Goal: Complete application form

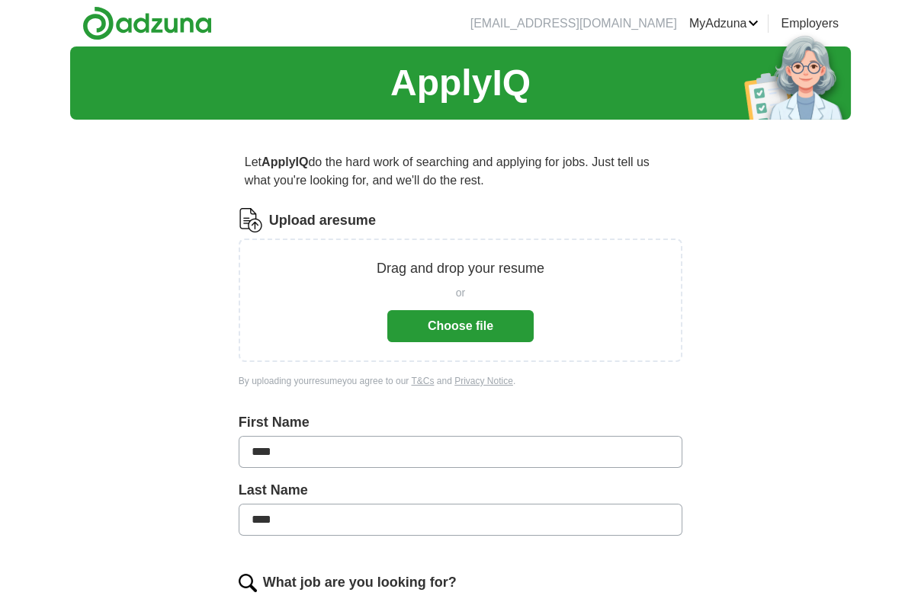
click at [413, 337] on button "Choose file" at bounding box center [460, 326] width 146 height 32
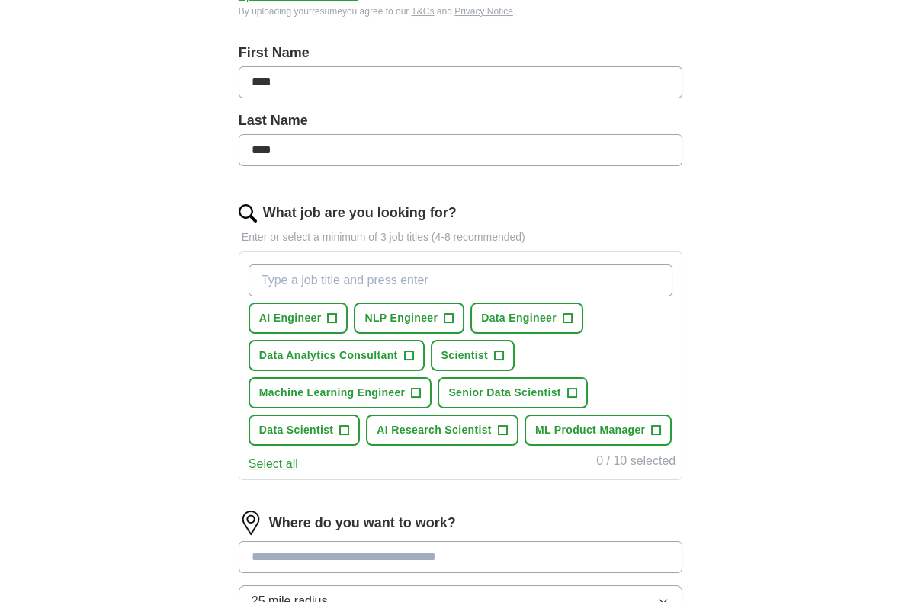
scroll to position [305, 0]
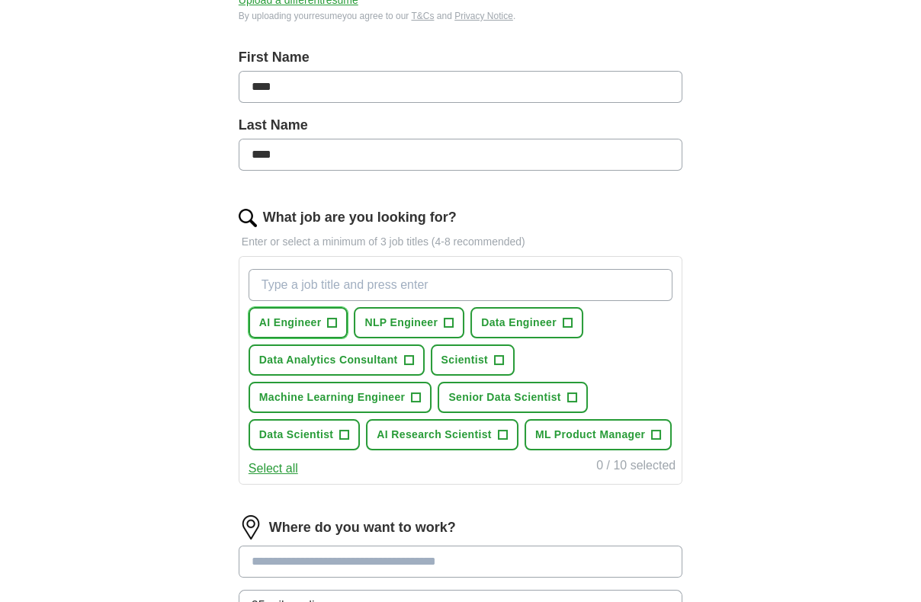
click at [321, 321] on button "AI Engineer +" at bounding box center [299, 322] width 100 height 31
click at [420, 327] on span "NLP Engineer" at bounding box center [401, 323] width 73 height 16
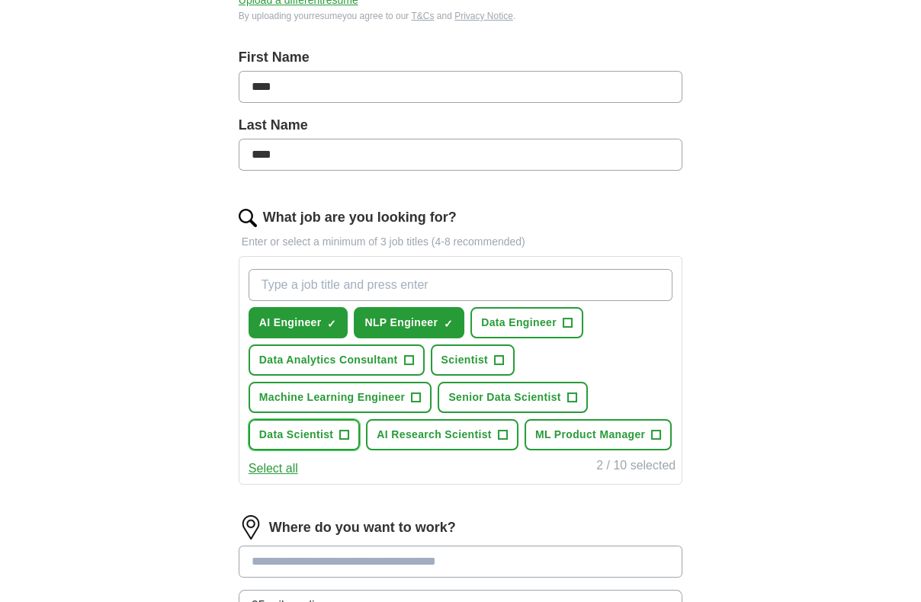
click at [310, 427] on span "Data Scientist" at bounding box center [296, 435] width 75 height 16
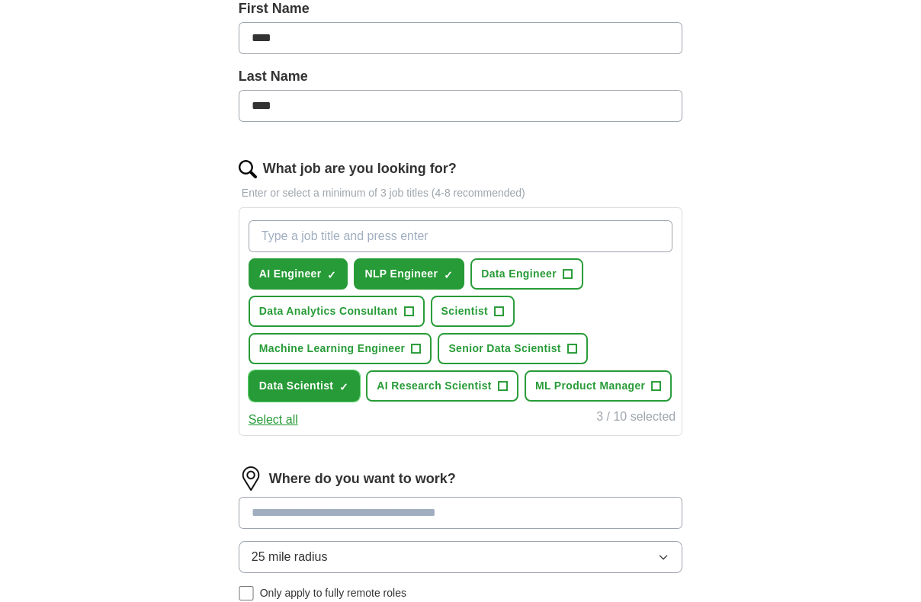
scroll to position [381, 0]
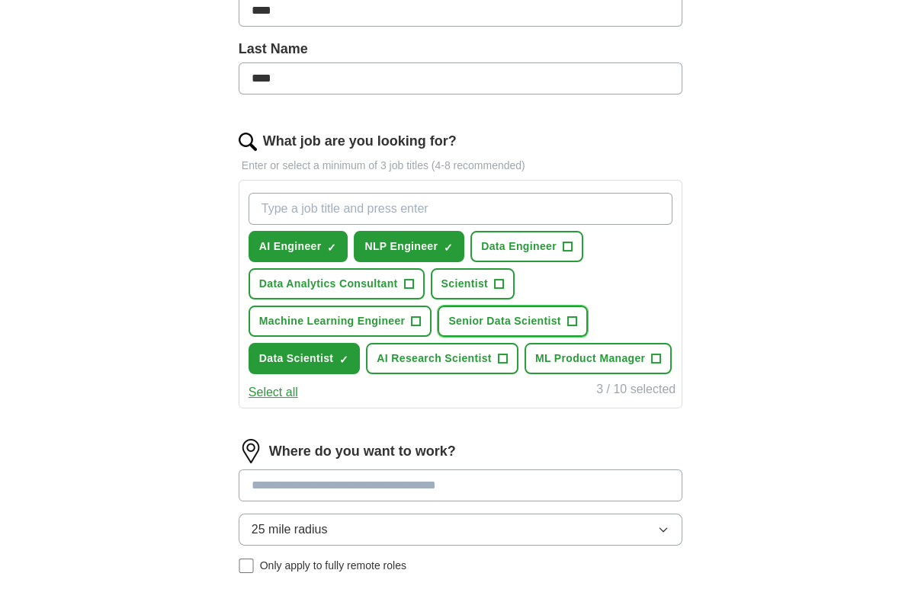
click at [512, 320] on span "Senior Data Scientist" at bounding box center [504, 321] width 112 height 16
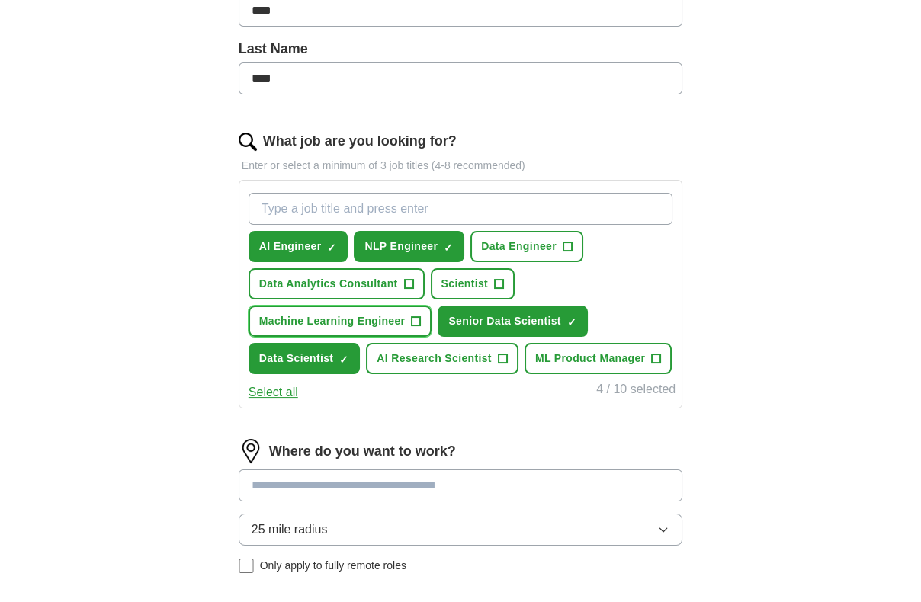
click at [383, 320] on span "Machine Learning Engineer" at bounding box center [332, 321] width 146 height 16
click at [442, 358] on span "AI Research Scientist" at bounding box center [434, 359] width 115 height 16
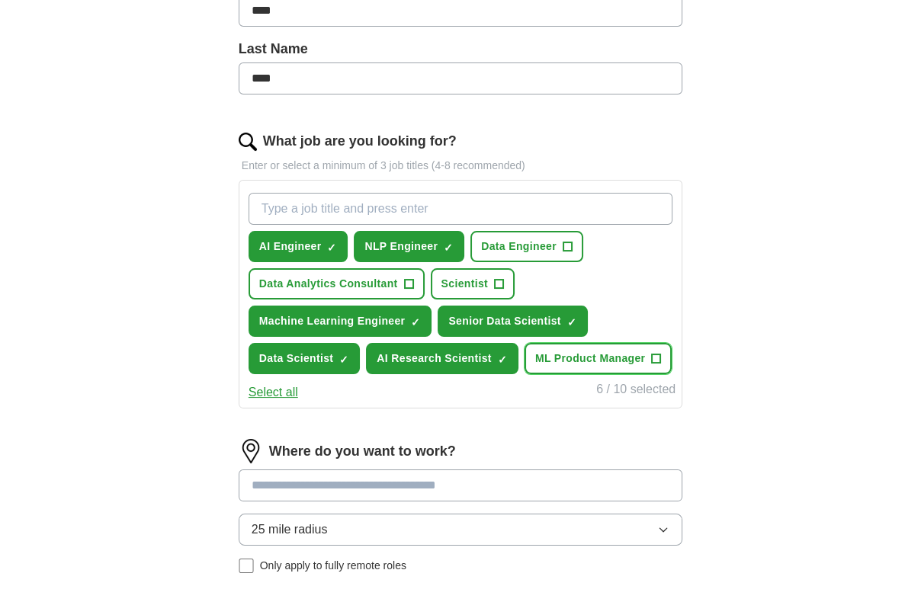
click at [573, 356] on span "ML Product Manager" at bounding box center [590, 359] width 111 height 16
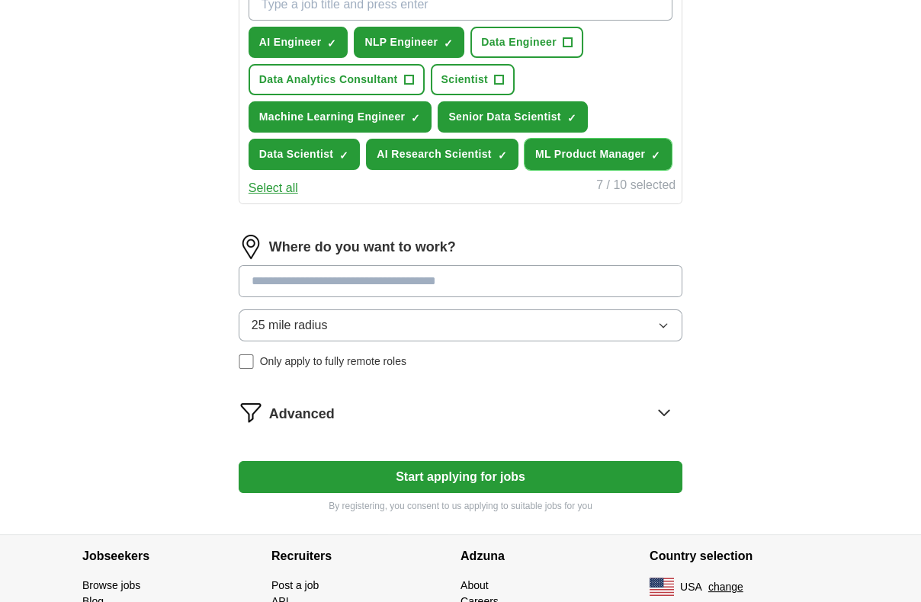
scroll to position [610, 0]
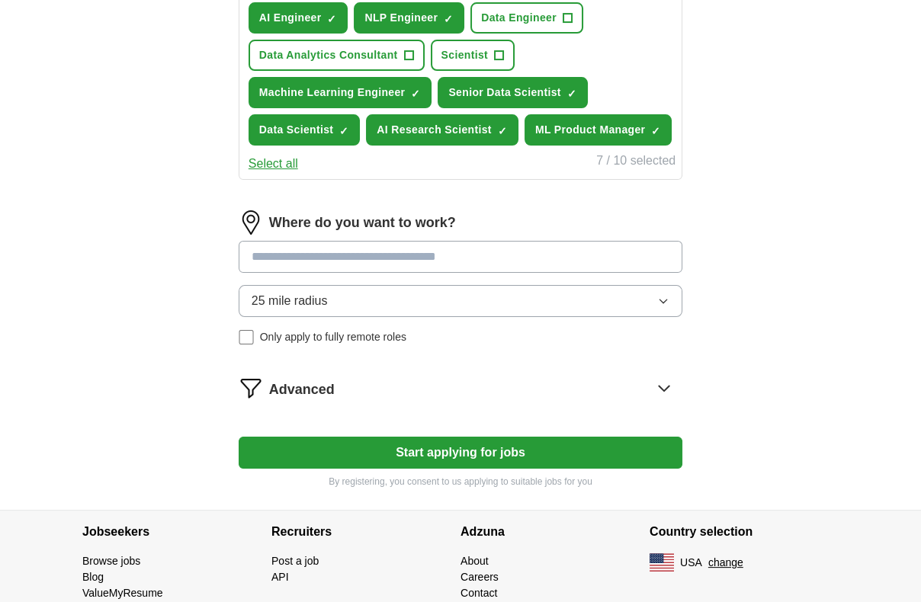
click at [367, 254] on input at bounding box center [461, 257] width 444 height 32
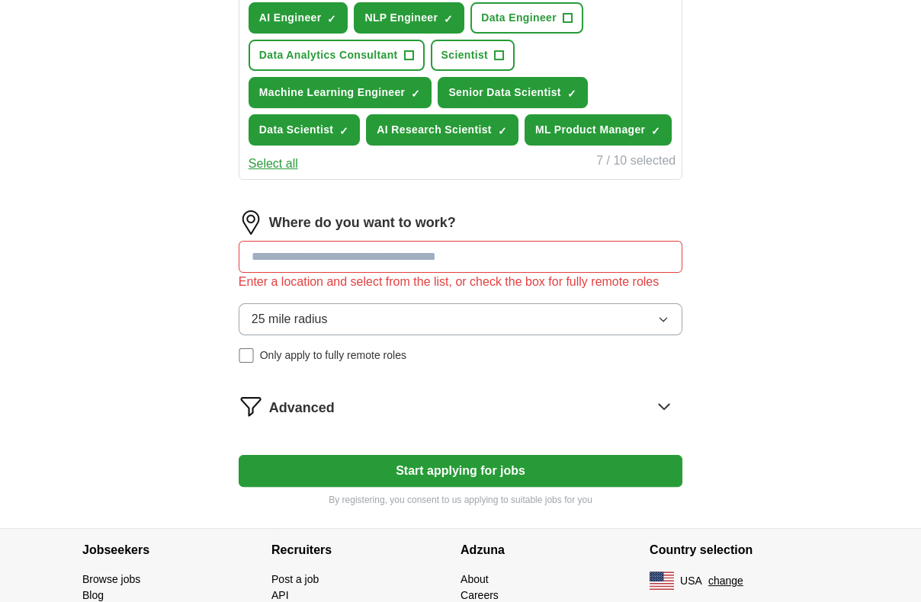
drag, startPoint x: 427, startPoint y: 455, endPoint x: 429, endPoint y: 397, distance: 58.0
click at [429, 407] on form "Select a resume [PERSON_NAME] - AI engineer.pdf [DATE] 14:21 Upload a different…" at bounding box center [461, 52] width 444 height 909
click at [392, 254] on input at bounding box center [461, 257] width 444 height 32
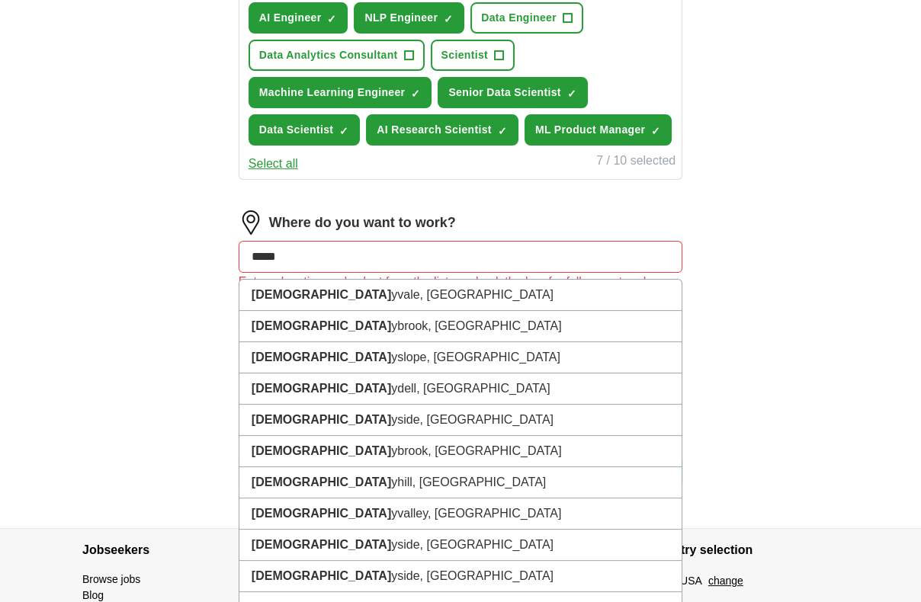
type input "******"
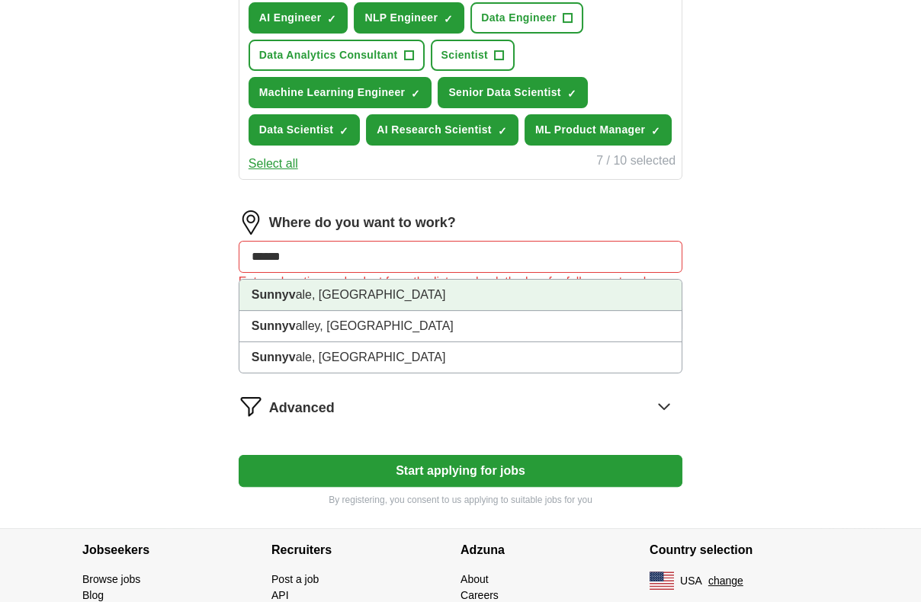
click at [387, 285] on li "Sunnyv ale, [GEOGRAPHIC_DATA]" at bounding box center [460, 295] width 442 height 31
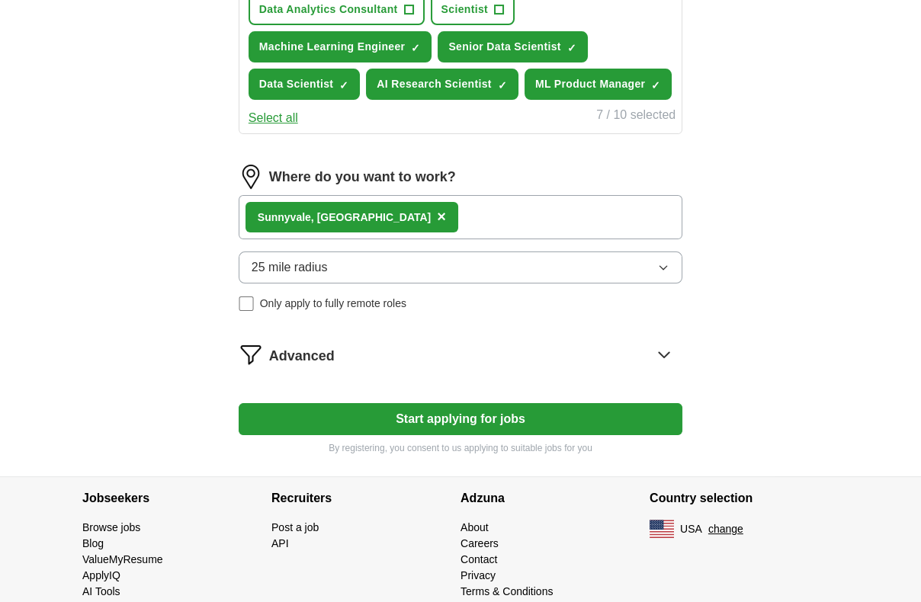
scroll to position [680, 0]
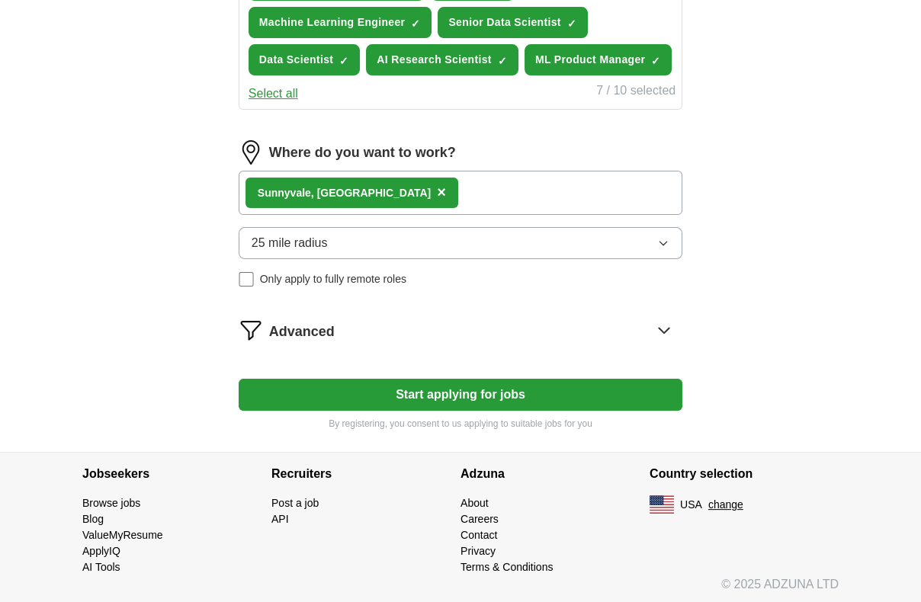
click at [385, 239] on button "25 mile radius" at bounding box center [461, 243] width 444 height 32
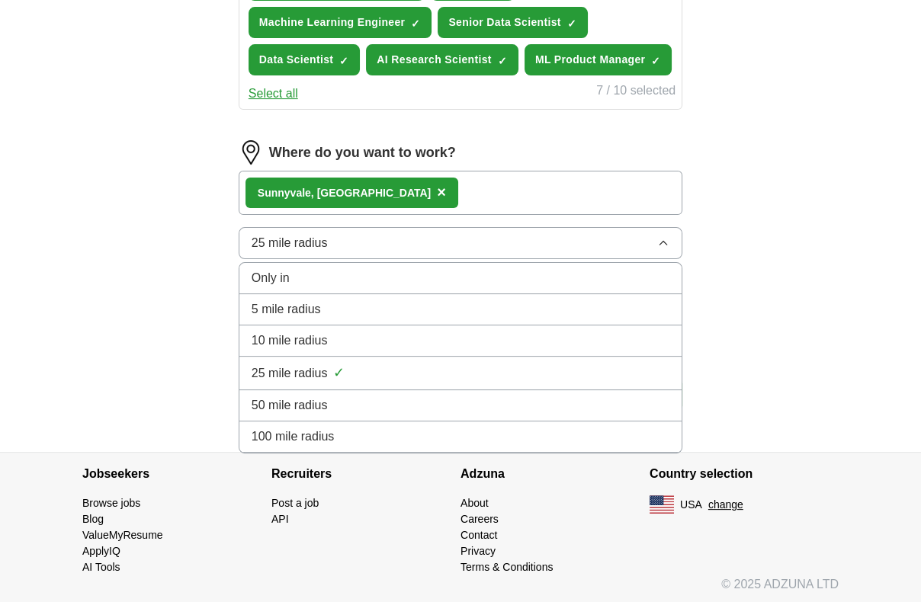
click at [381, 409] on div "50 mile radius" at bounding box center [461, 406] width 418 height 18
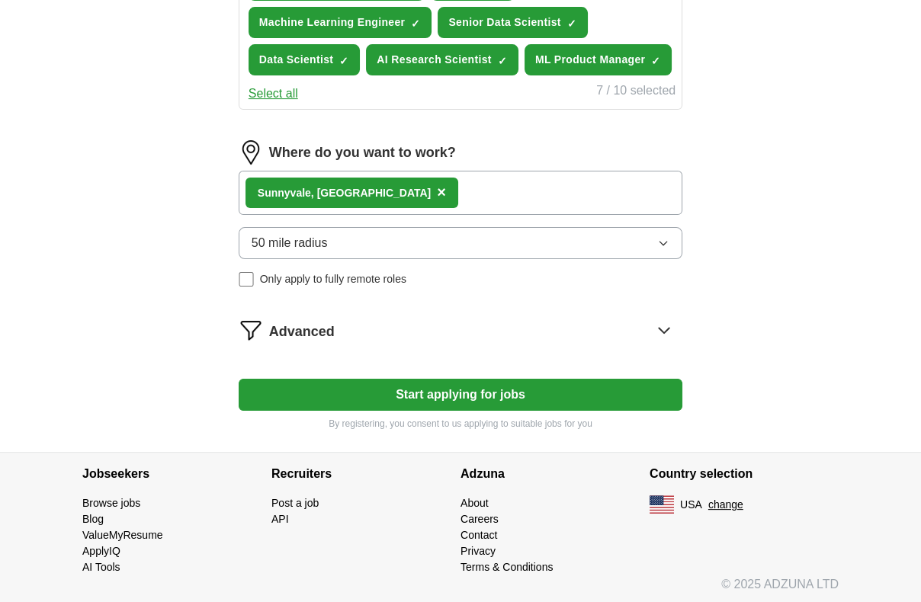
click at [387, 382] on button "Start applying for jobs" at bounding box center [461, 395] width 444 height 32
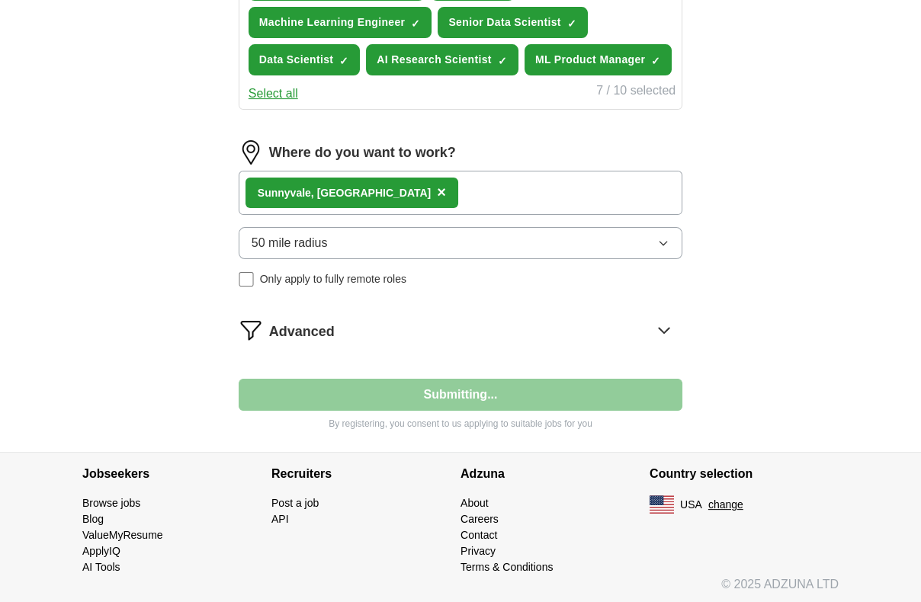
select select "**"
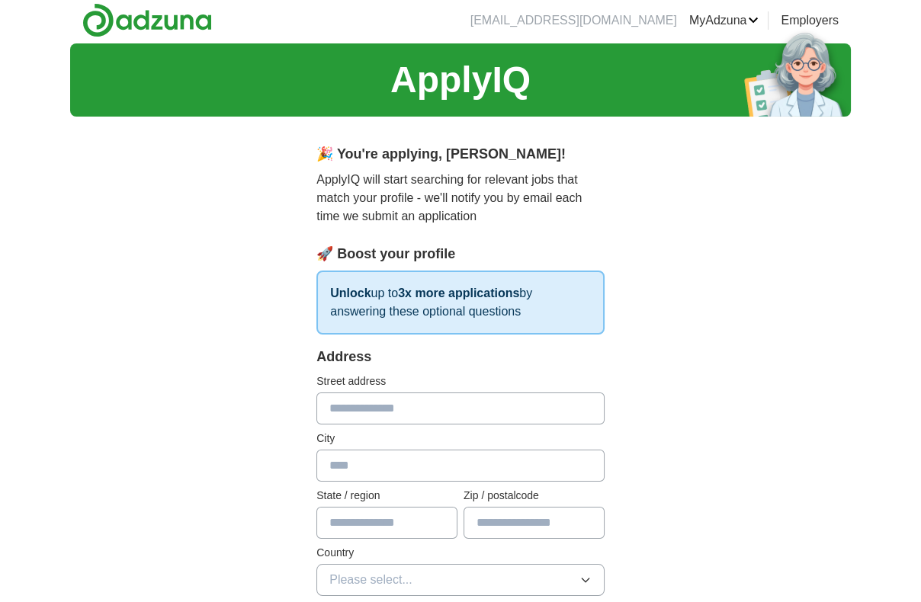
scroll to position [0, 0]
